Goal: Navigation & Orientation: Find specific page/section

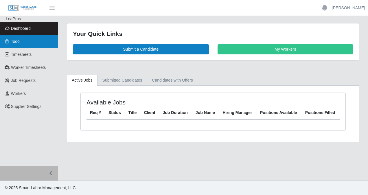
click at [21, 42] on link "Todo" at bounding box center [29, 41] width 58 height 13
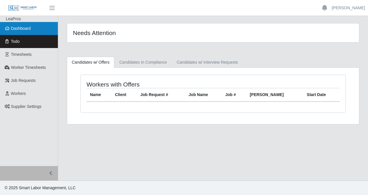
click at [29, 29] on span "Dashboard" at bounding box center [21, 28] width 20 height 5
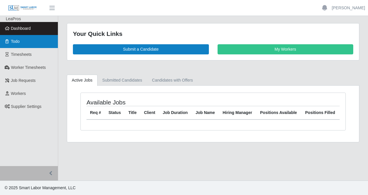
click at [27, 39] on link "Todo" at bounding box center [29, 41] width 58 height 13
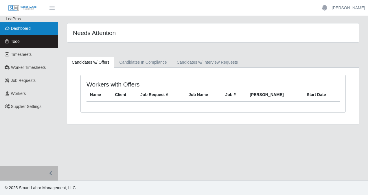
click at [27, 30] on span "Dashboard" at bounding box center [21, 28] width 20 height 5
